Goal: Use online tool/utility: Utilize a website feature to perform a specific function

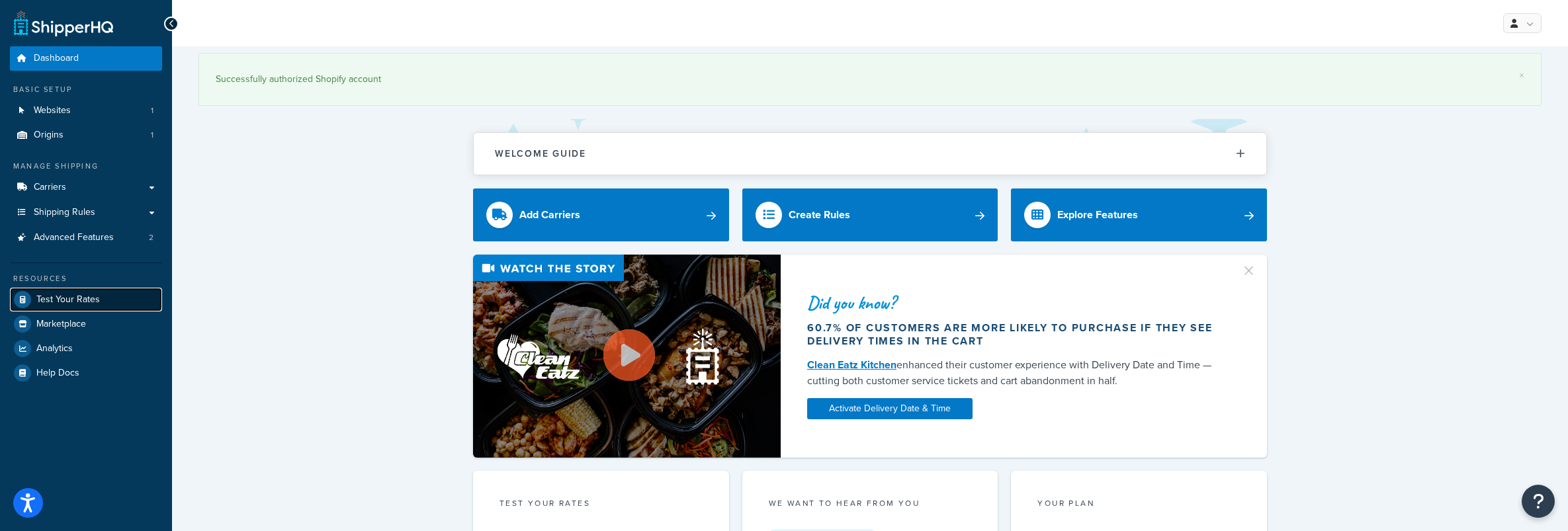
click at [92, 299] on span "Test Your Rates" at bounding box center [68, 299] width 63 height 11
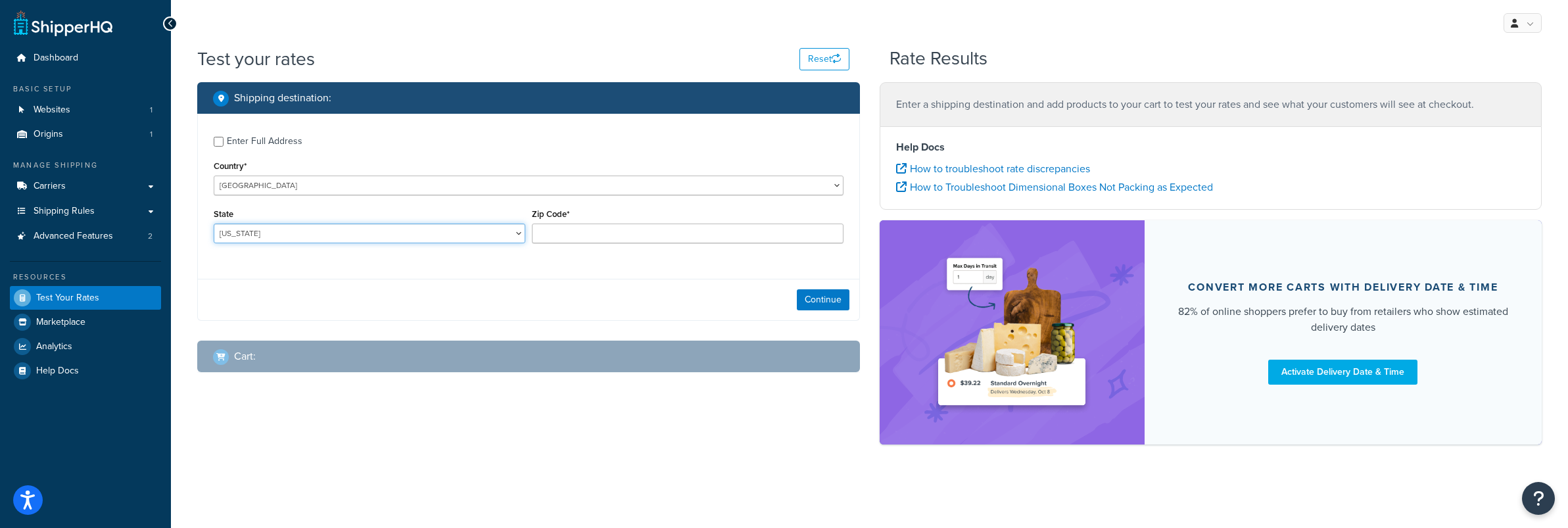
click at [273, 233] on select "[US_STATE] [US_STATE] [US_STATE] [US_STATE] [US_STATE] Armed Forces Americas Ar…" at bounding box center [369, 233] width 312 height 20
select select "DE"
click at [213, 224] on select "[US_STATE] [US_STATE] [US_STATE] [US_STATE] [US_STATE] Armed Forces Americas Ar…" at bounding box center [369, 233] width 312 height 20
click at [581, 235] on input "Zip Code*" at bounding box center [688, 233] width 312 height 20
type input "19958"
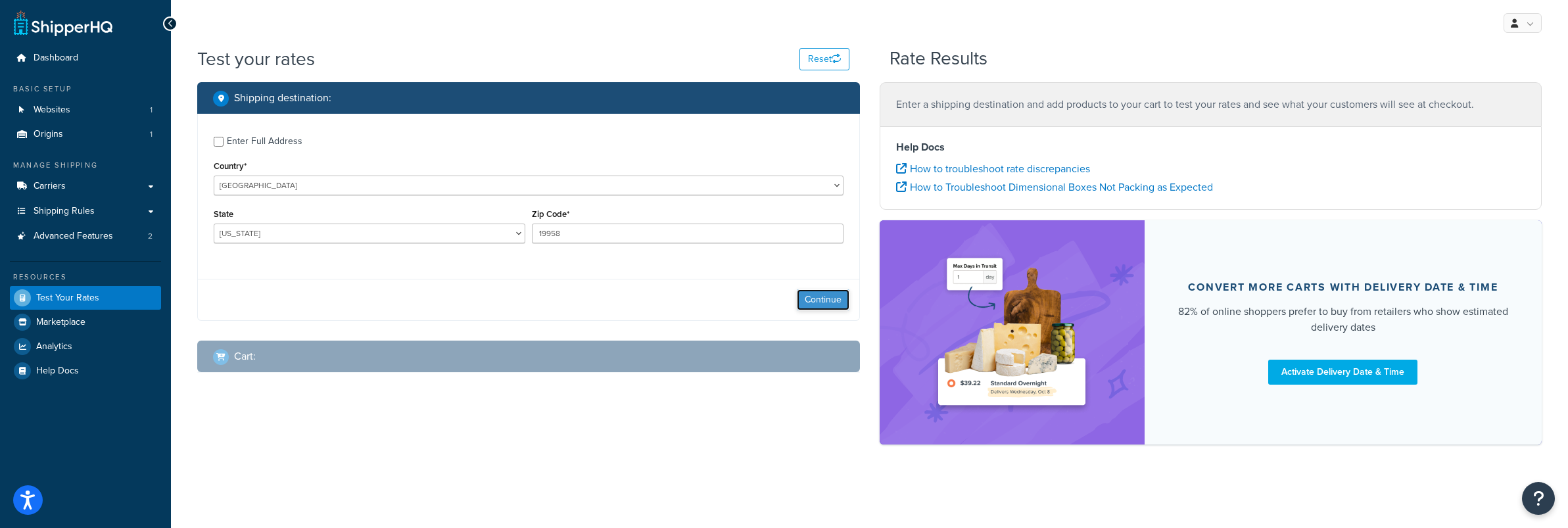
click at [808, 305] on button "Continue" at bounding box center [823, 300] width 53 height 21
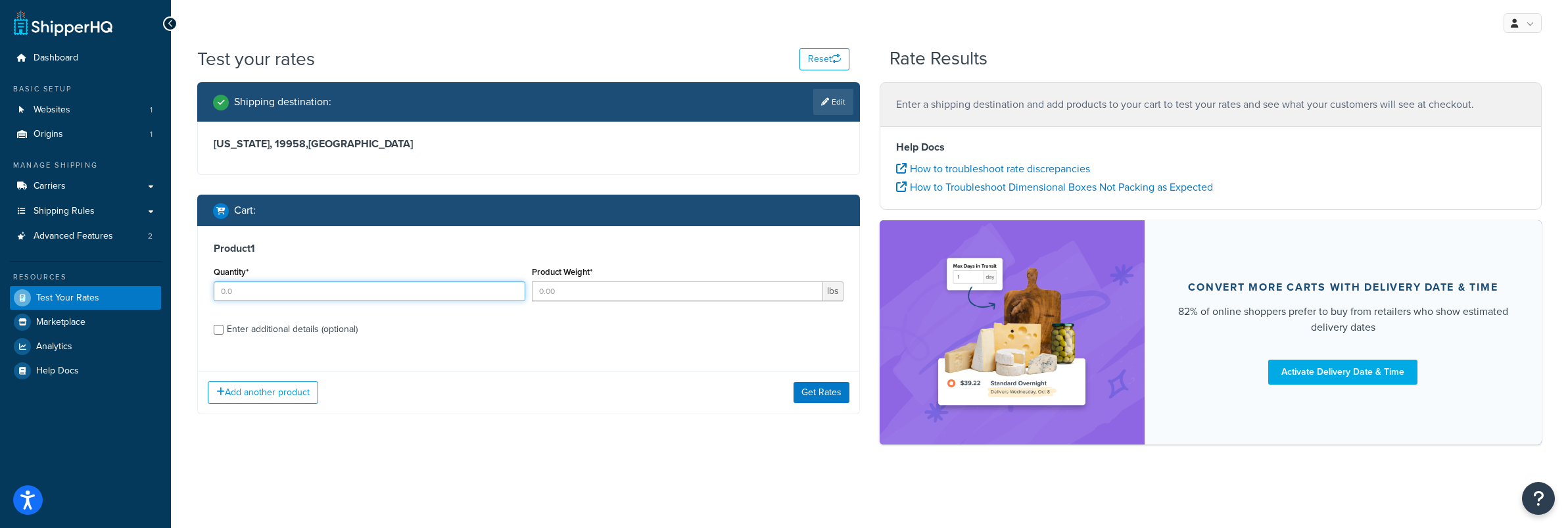
click at [259, 296] on input "Quantity*" at bounding box center [369, 291] width 312 height 20
type input "1"
click at [571, 296] on input "Product Weight*" at bounding box center [677, 291] width 291 height 20
type input "2"
click at [577, 344] on div "Product 1 Quantity* 1 Product Weight* 2 lbs Enter additional details (optional)" at bounding box center [529, 294] width 661 height 135
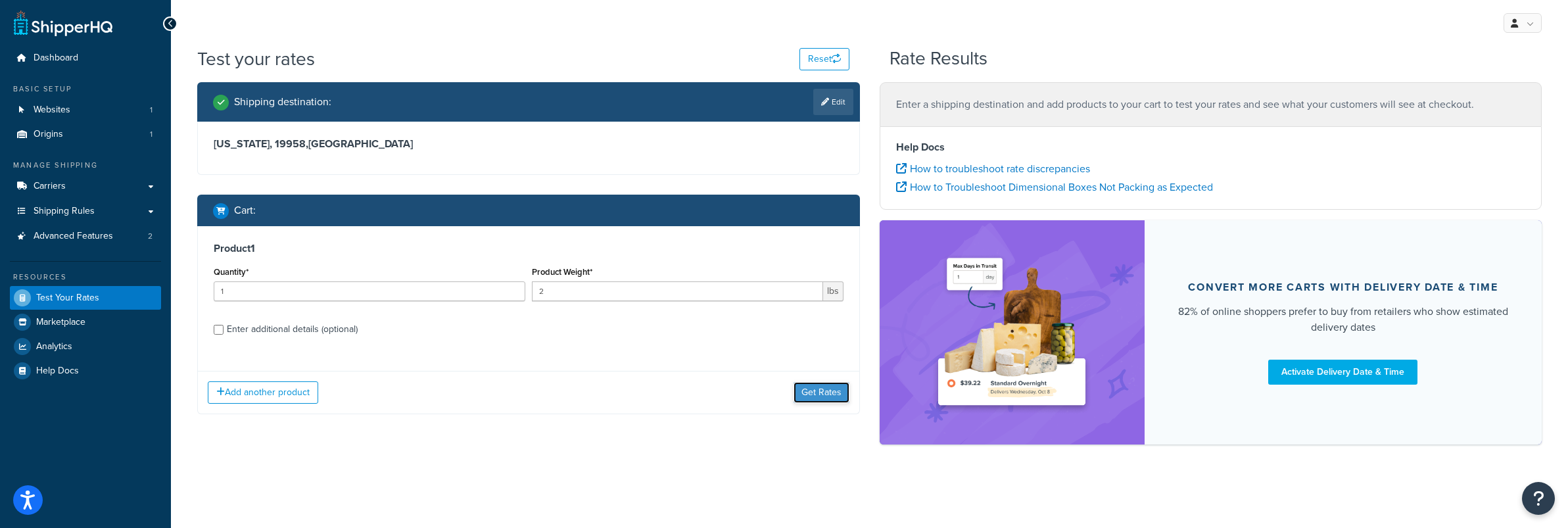
click at [806, 395] on button "Get Rates" at bounding box center [821, 392] width 56 height 21
